Goal: Register for event/course

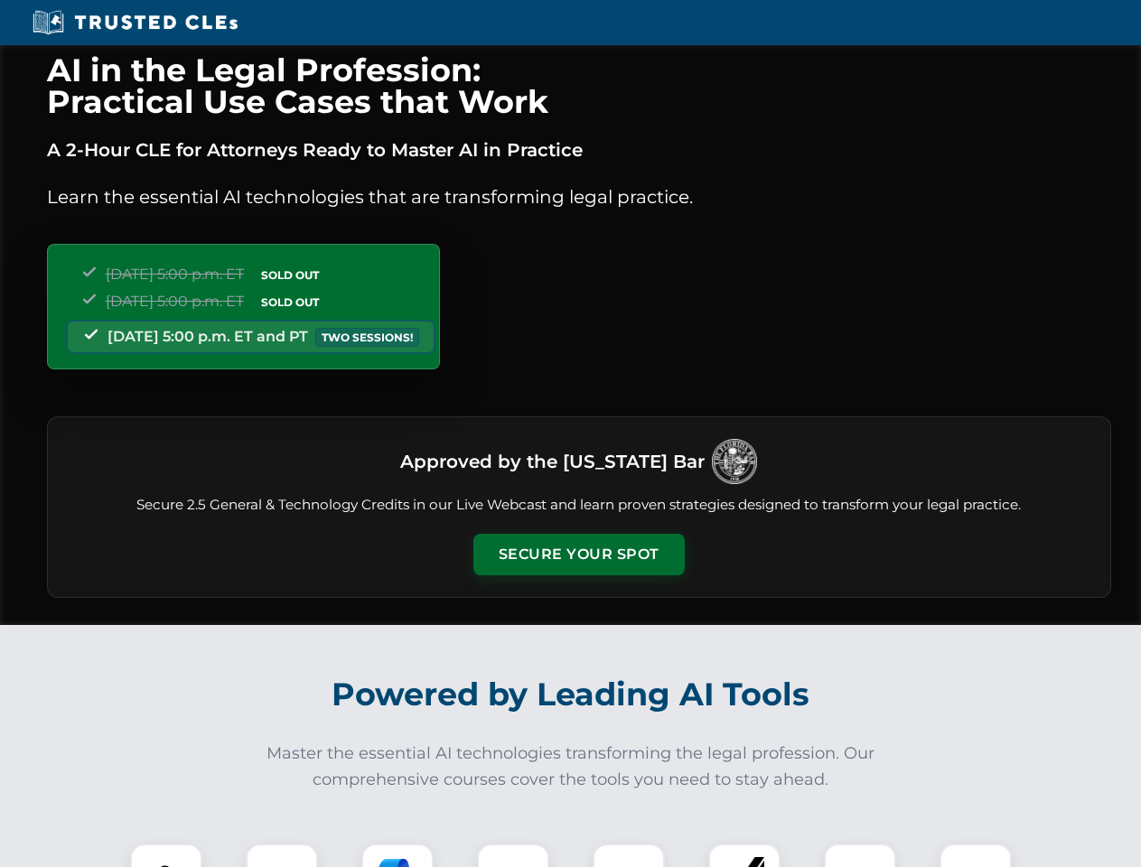
click at [578, 555] on button "Secure Your Spot" at bounding box center [578, 555] width 211 height 42
click at [166, 856] on img at bounding box center [166, 880] width 52 height 52
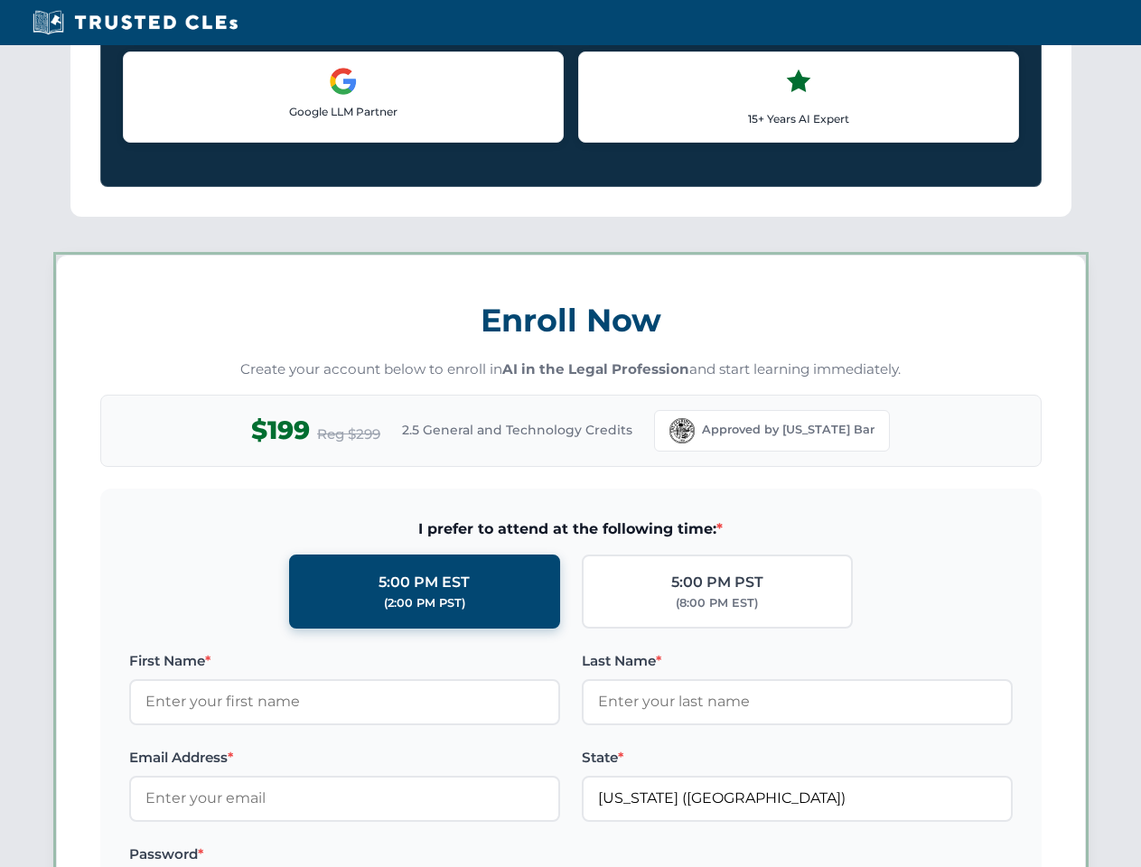
click at [397, 856] on label "Password *" at bounding box center [344, 855] width 431 height 22
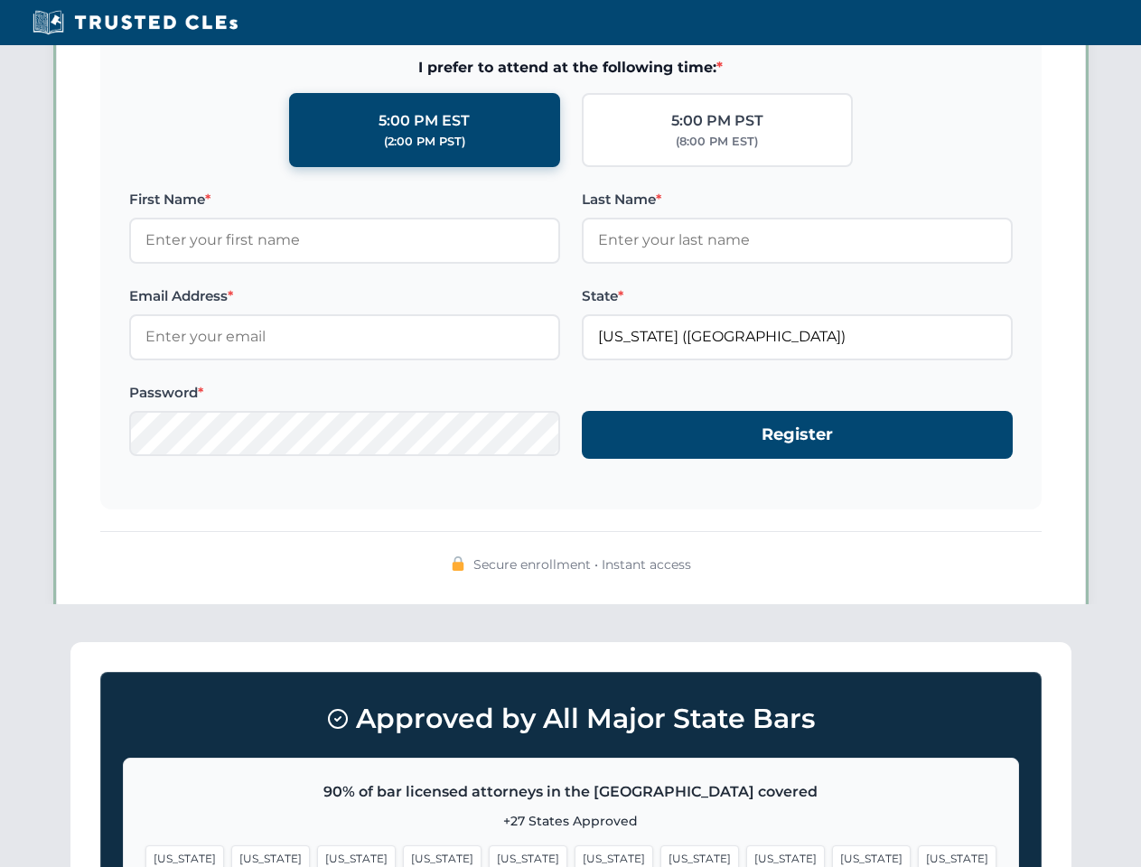
click at [832, 856] on span "[US_STATE]" at bounding box center [871, 859] width 79 height 26
